Goal: Task Accomplishment & Management: Complete application form

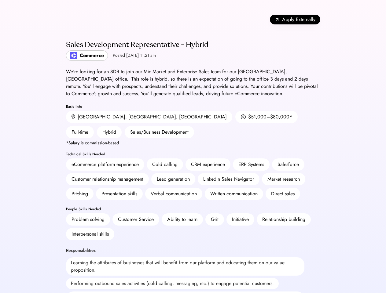
click at [193, 161] on div "CRM experience" at bounding box center [208, 164] width 34 height 7
click at [193, 20] on div "Apply Externally" at bounding box center [193, 19] width 254 height 25
click at [295, 20] on span "Apply Externally" at bounding box center [298, 19] width 33 height 7
click at [193, 173] on div "Lead generation" at bounding box center [173, 179] width 44 height 12
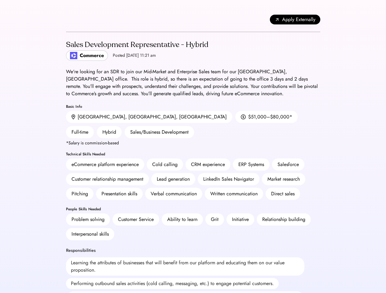
click at [193, 173] on div "Lead generation" at bounding box center [173, 179] width 44 height 12
click at [193, 50] on h2 "Sales Development Representative - Hybrid" at bounding box center [137, 44] width 142 height 11
click at [136, 50] on h2 "Sales Development Representative - Hybrid" at bounding box center [137, 44] width 142 height 11
click at [136, 45] on div "Sales Development Representative - Hybrid" at bounding box center [137, 45] width 142 height 10
click at [117, 56] on div "Posted [DATE] 11:21 am" at bounding box center [134, 56] width 43 height 6
